Goal: Task Accomplishment & Management: Manage account settings

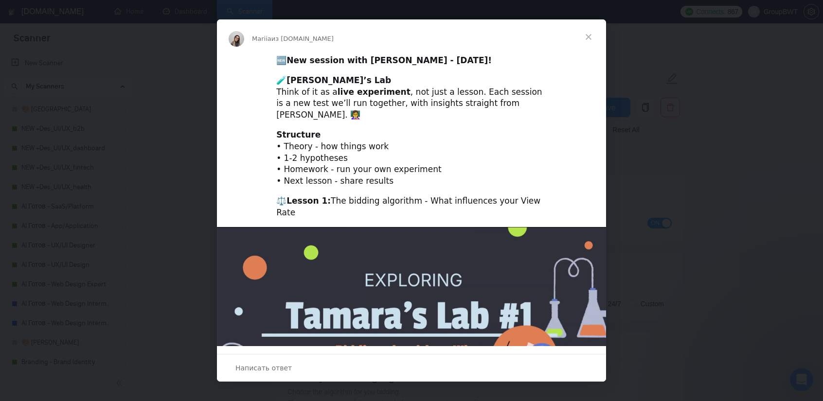
click at [592, 37] on span "Закрыть" at bounding box center [588, 36] width 35 height 35
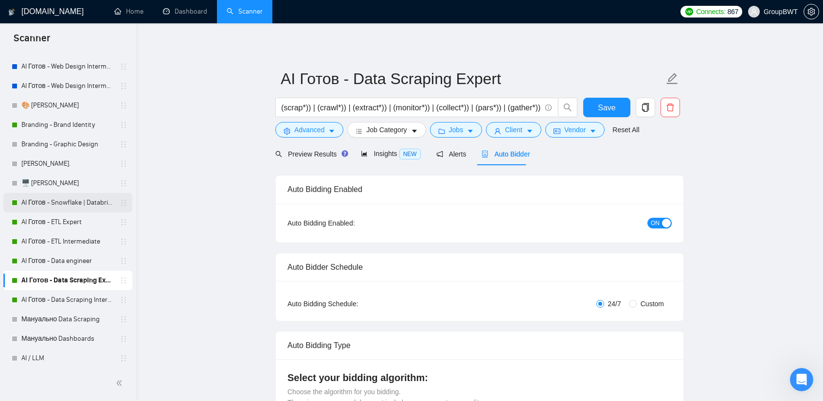
scroll to position [243, 0]
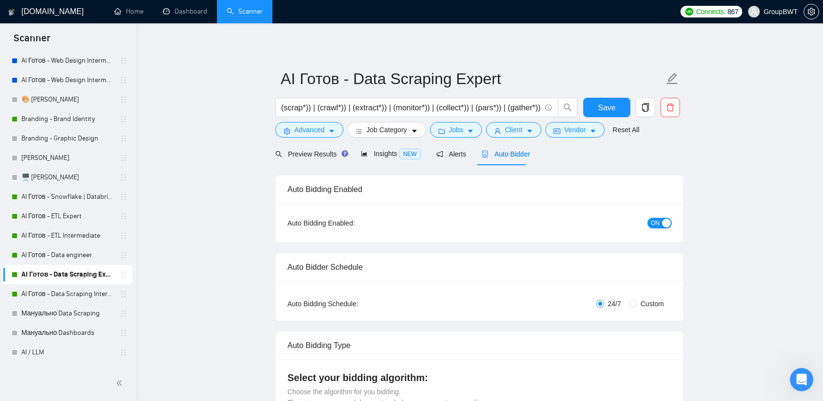
drag, startPoint x: 80, startPoint y: 197, endPoint x: 205, endPoint y: 218, distance: 127.3
click at [80, 197] on link "AI Готов - Snowflake | Databricks" at bounding box center [67, 196] width 92 height 19
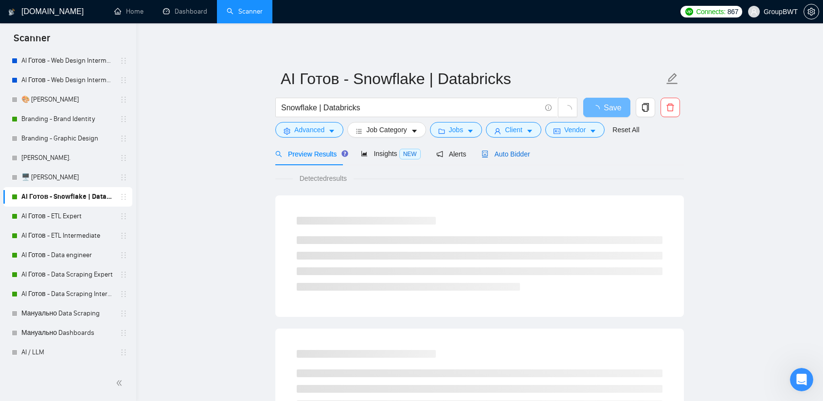
click at [525, 158] on span "Auto Bidder" at bounding box center [506, 154] width 48 height 8
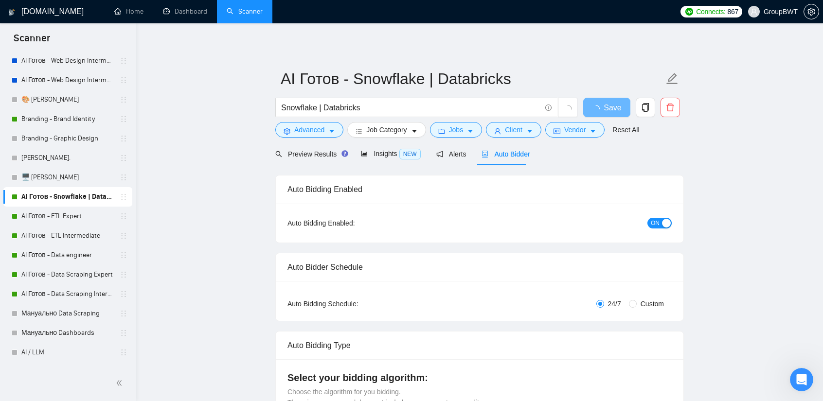
click at [663, 225] on div "button" at bounding box center [666, 223] width 9 height 9
click at [621, 104] on button "Save" at bounding box center [606, 107] width 47 height 19
click at [61, 218] on link "AI Готов - ETL Expert" at bounding box center [67, 216] width 92 height 19
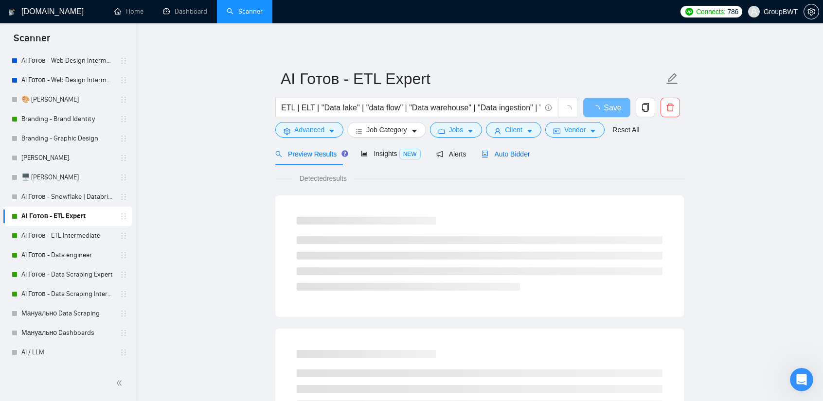
click at [512, 156] on span "Auto Bidder" at bounding box center [506, 154] width 48 height 8
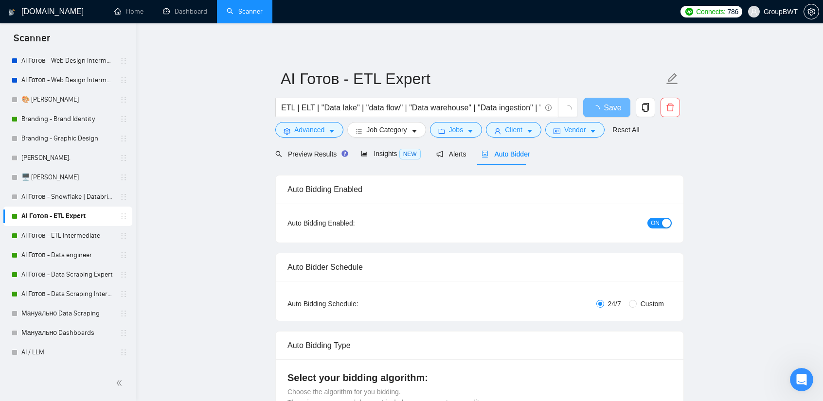
click at [657, 223] on span "ON" at bounding box center [655, 223] width 9 height 11
click at [604, 106] on span "Save" at bounding box center [607, 108] width 18 height 12
click at [61, 231] on link "AI Готов - ETL Intermediate" at bounding box center [67, 235] width 92 height 19
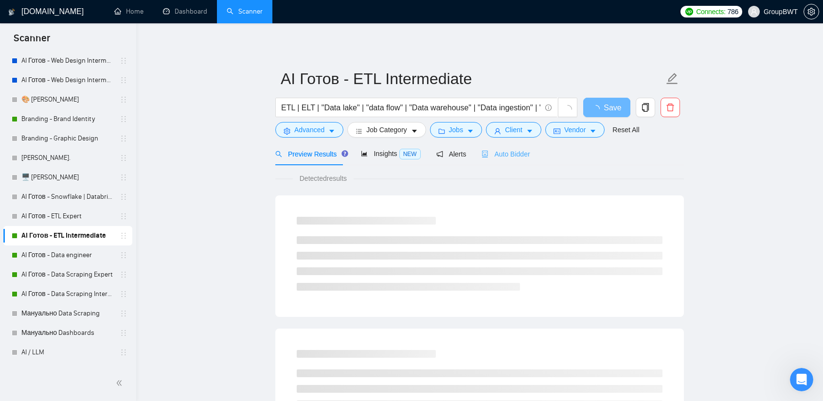
drag, startPoint x: 522, startPoint y: 144, endPoint x: 505, endPoint y: 154, distance: 20.1
click at [521, 144] on div "Auto Bidder" at bounding box center [506, 154] width 48 height 23
click at [504, 154] on span "Auto Bidder" at bounding box center [506, 154] width 48 height 8
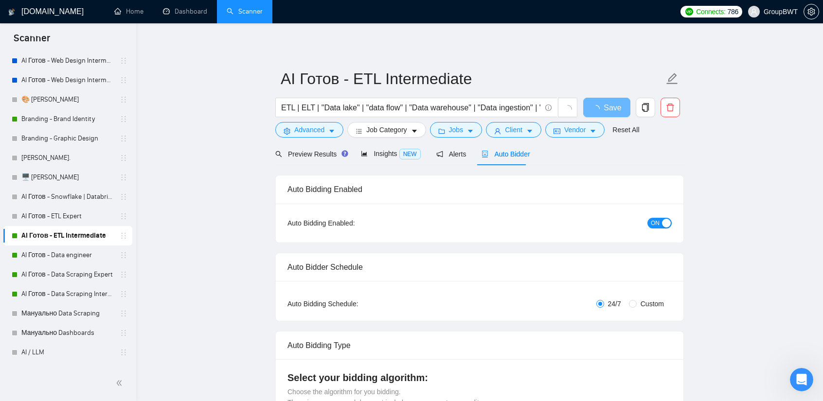
click at [658, 222] on span "ON" at bounding box center [655, 223] width 9 height 11
click at [607, 109] on span "Save" at bounding box center [607, 108] width 18 height 12
click at [80, 252] on link "AI Готов - Data engineer" at bounding box center [67, 255] width 92 height 19
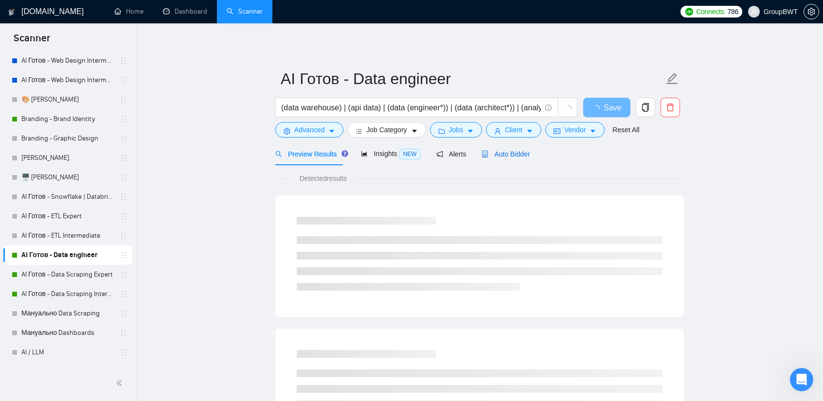
click at [516, 153] on span "Auto Bidder" at bounding box center [506, 154] width 48 height 8
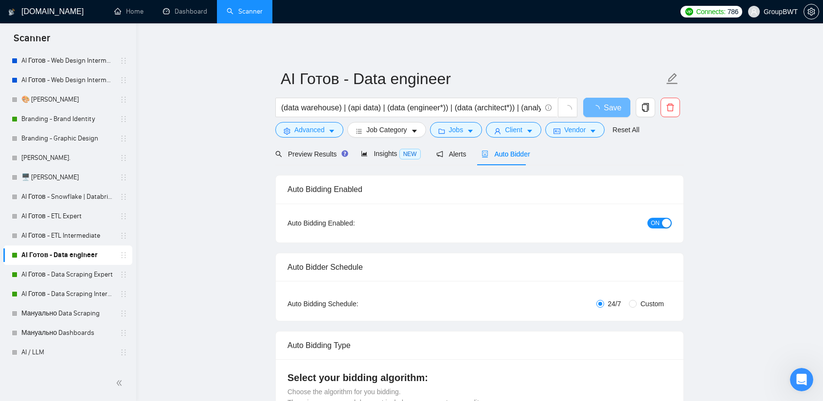
click at [660, 221] on span "ON" at bounding box center [655, 223] width 9 height 11
click at [604, 103] on span "Save" at bounding box center [607, 108] width 18 height 12
click at [64, 273] on link "AI Готов - Data Scraping Expert" at bounding box center [67, 274] width 92 height 19
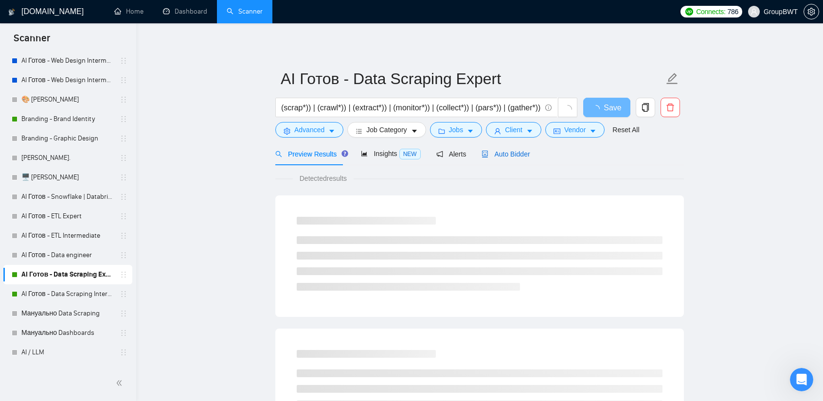
click at [508, 152] on span "Auto Bidder" at bounding box center [506, 154] width 48 height 8
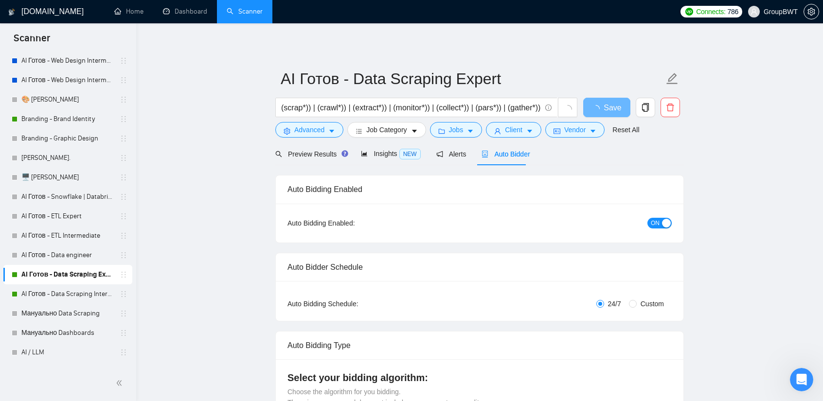
click at [660, 222] on button "ON" at bounding box center [660, 223] width 24 height 11
click at [616, 106] on button "Save" at bounding box center [606, 107] width 47 height 19
click at [63, 291] on link "AI Готов - Data Scraping Intermediate" at bounding box center [67, 294] width 92 height 19
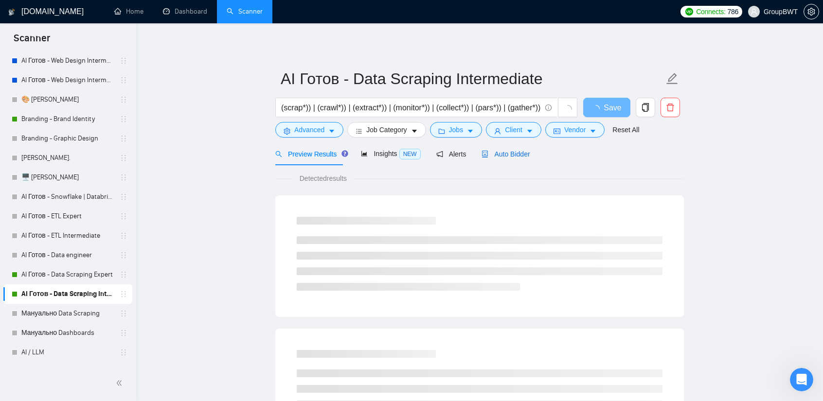
click at [507, 155] on span "Auto Bidder" at bounding box center [506, 154] width 48 height 8
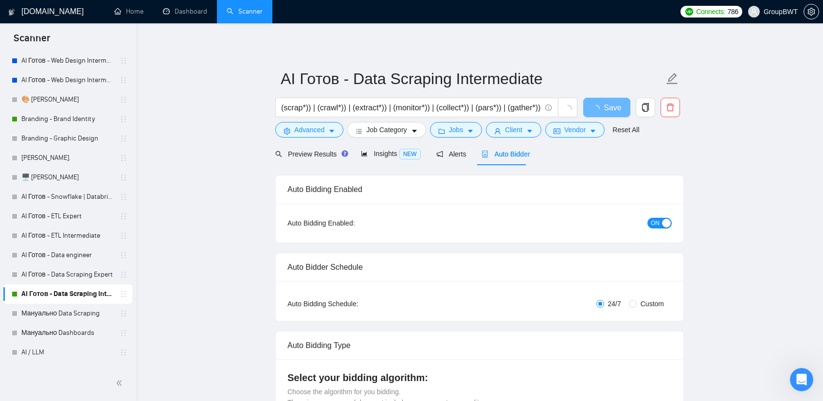
click at [656, 227] on span "ON" at bounding box center [655, 223] width 9 height 11
click at [609, 116] on button "Save" at bounding box center [606, 107] width 47 height 19
